Goal: Task Accomplishment & Management: Use online tool/utility

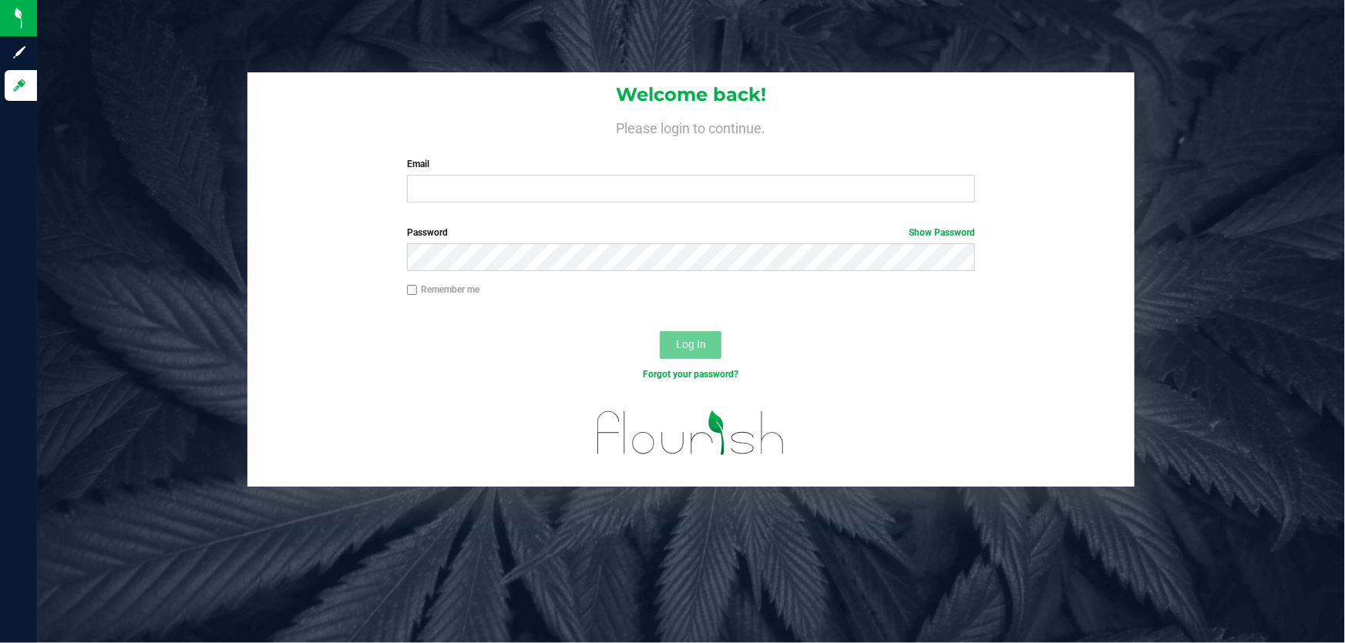
click at [708, 207] on div "Welcome back! Please login to continue. Email Required Please format your email…" at bounding box center [690, 143] width 887 height 143
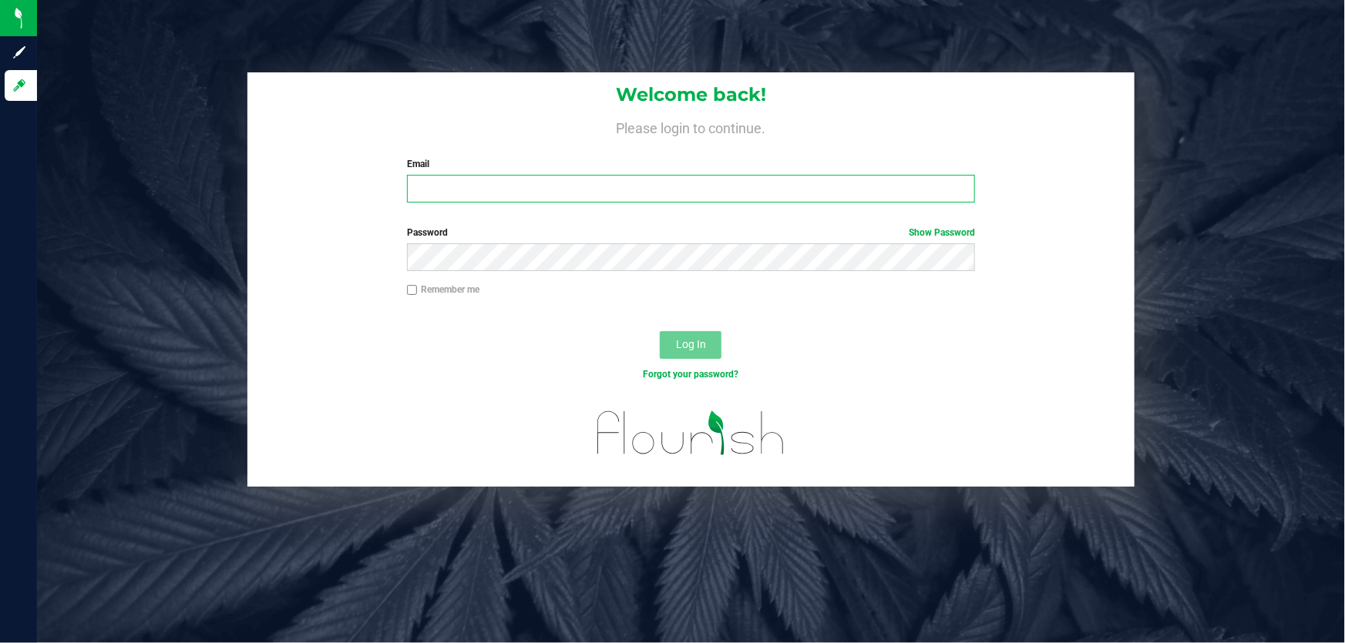
click at [708, 200] on input "Email" at bounding box center [691, 189] width 569 height 28
type input "[EMAIL_ADDRESS][DOMAIN_NAME]"
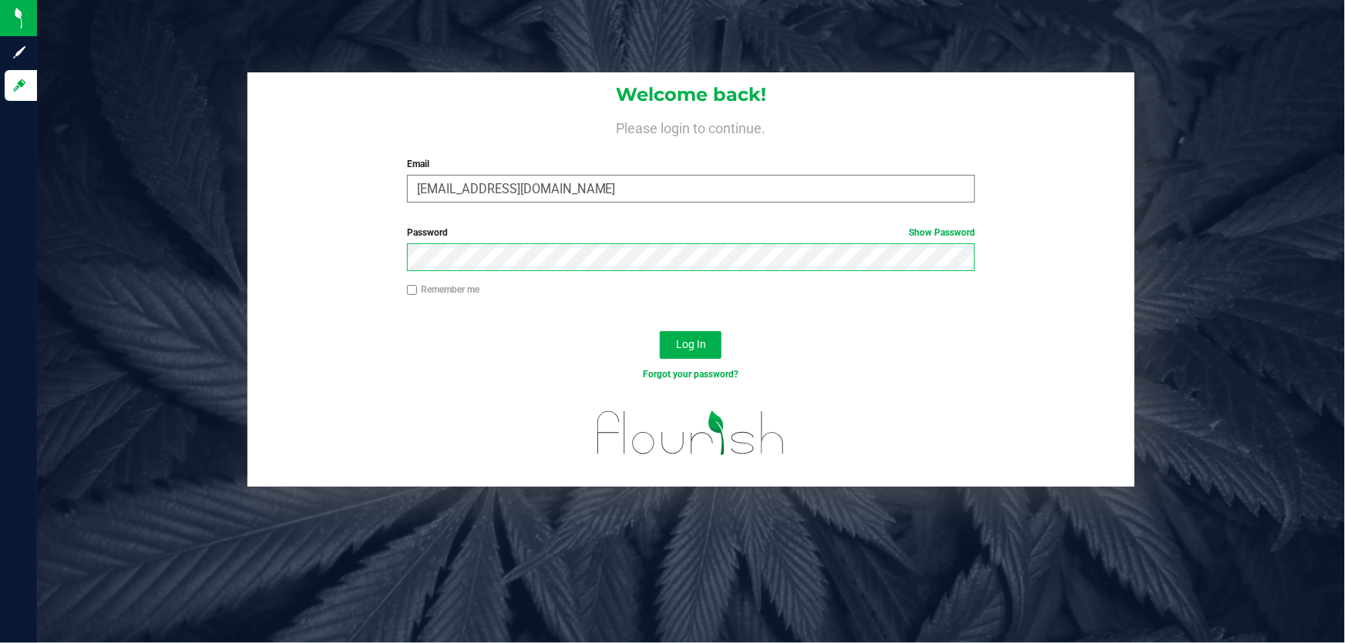
click at [660, 331] on button "Log In" at bounding box center [691, 345] width 62 height 28
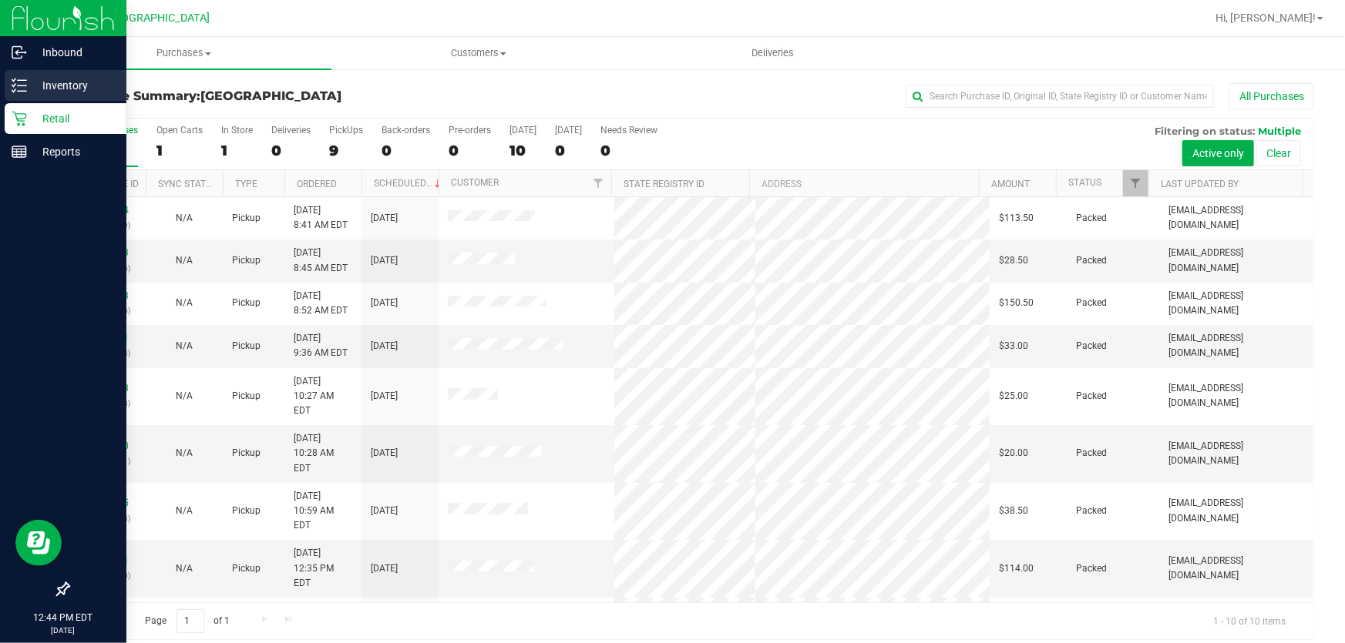
click at [28, 88] on p "Inventory" at bounding box center [73, 85] width 92 height 18
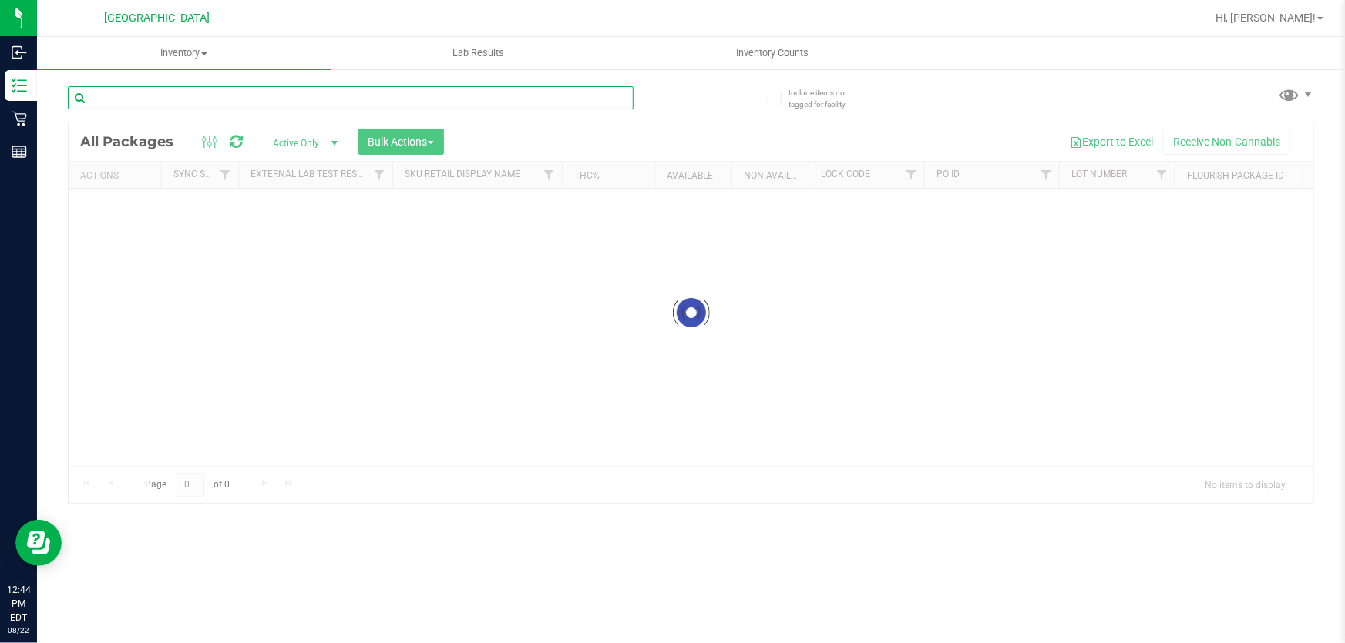
click at [262, 96] on input "text" at bounding box center [351, 97] width 566 height 23
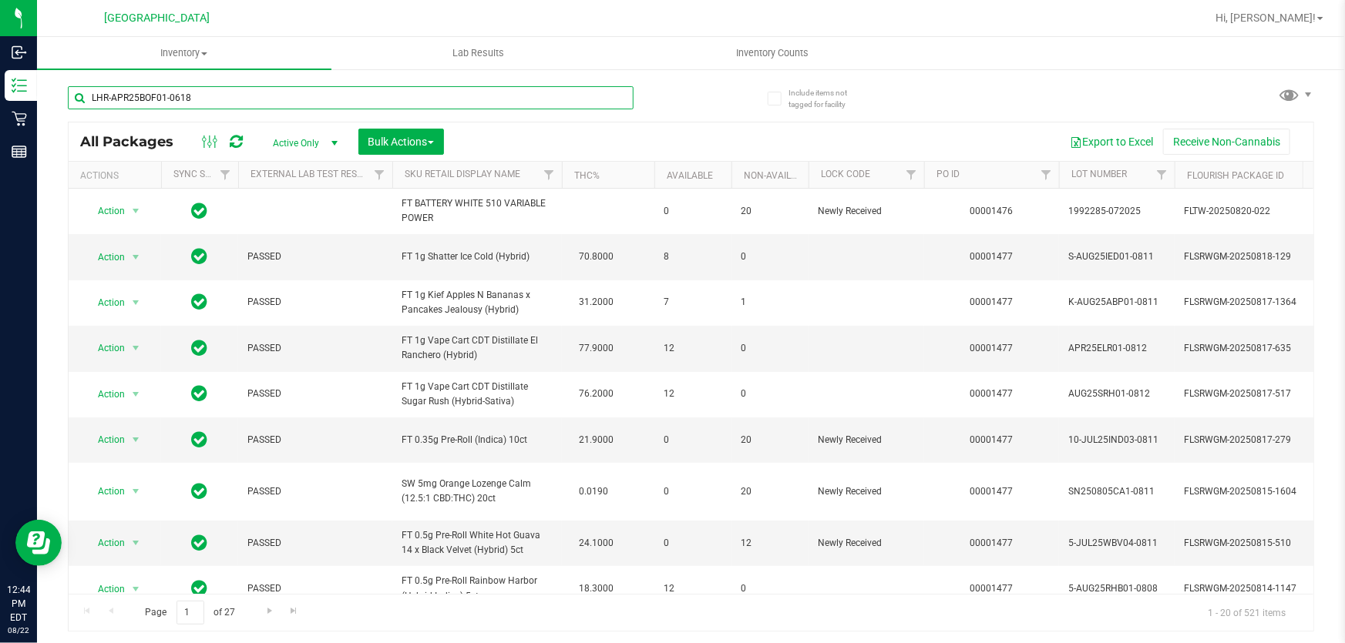
type input "LHR-APR25BOF01-0618"
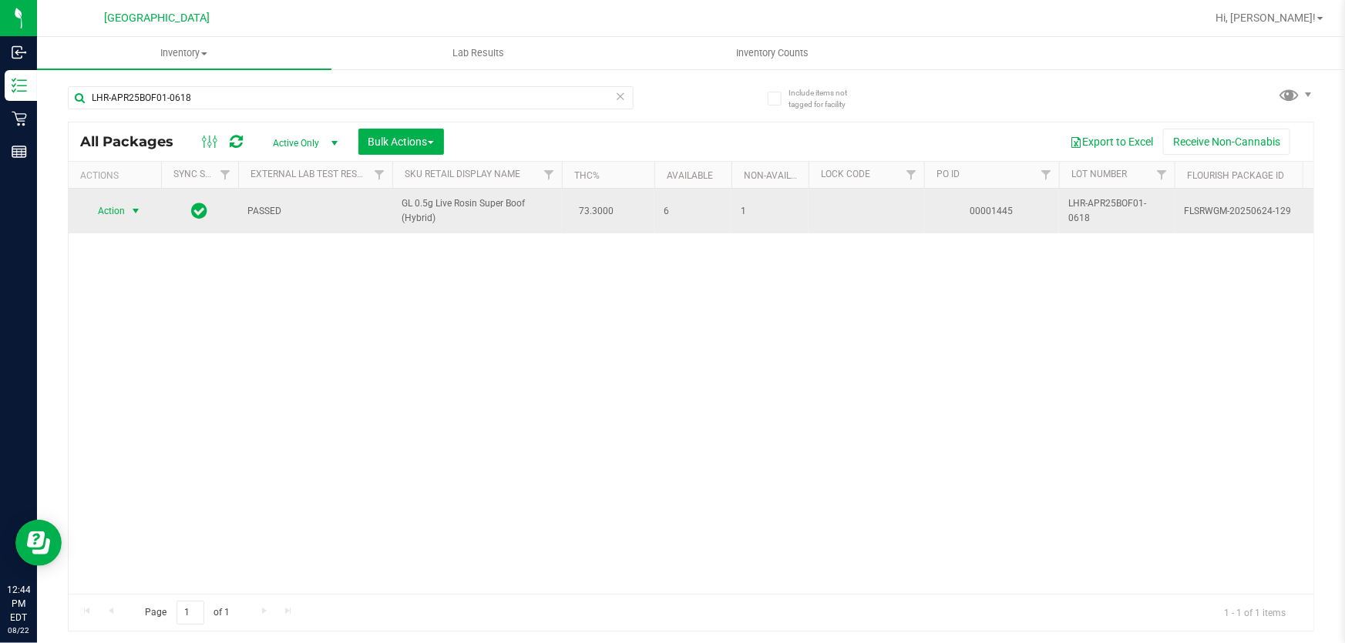
click at [139, 215] on span "select" at bounding box center [135, 211] width 12 height 12
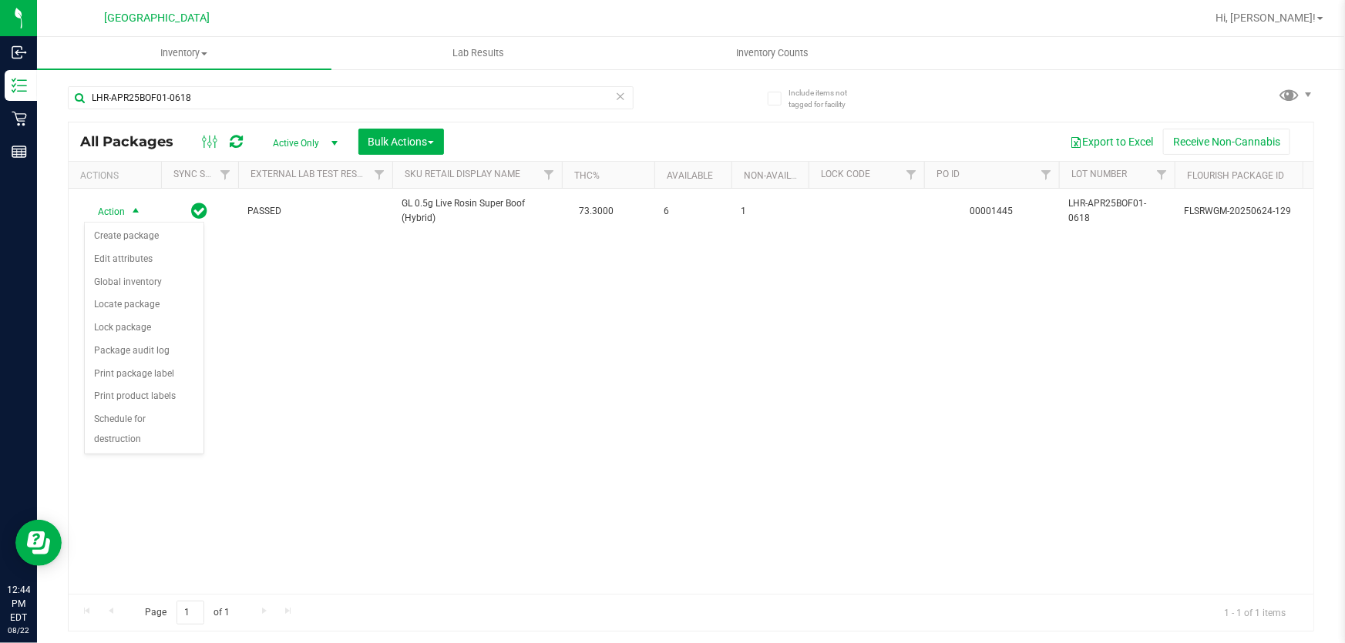
click at [336, 277] on div "Action Action Create package Edit attributes Global inventory Locate package Lo…" at bounding box center [691, 391] width 1244 height 405
click at [398, 499] on div "Action Action Create package Edit attributes Global inventory Locate package Lo…" at bounding box center [691, 391] width 1244 height 405
